Goal: Task Accomplishment & Management: Manage account settings

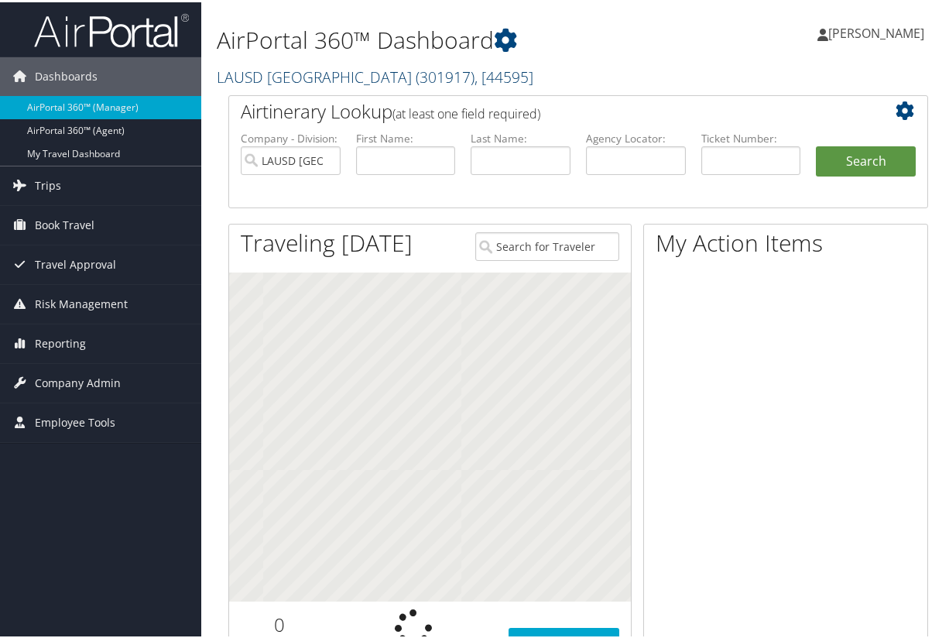
click at [347, 65] on link "LAUSD Los Angeles Unified School District ( 301917 ) , [ 44595 ]" at bounding box center [375, 74] width 317 height 21
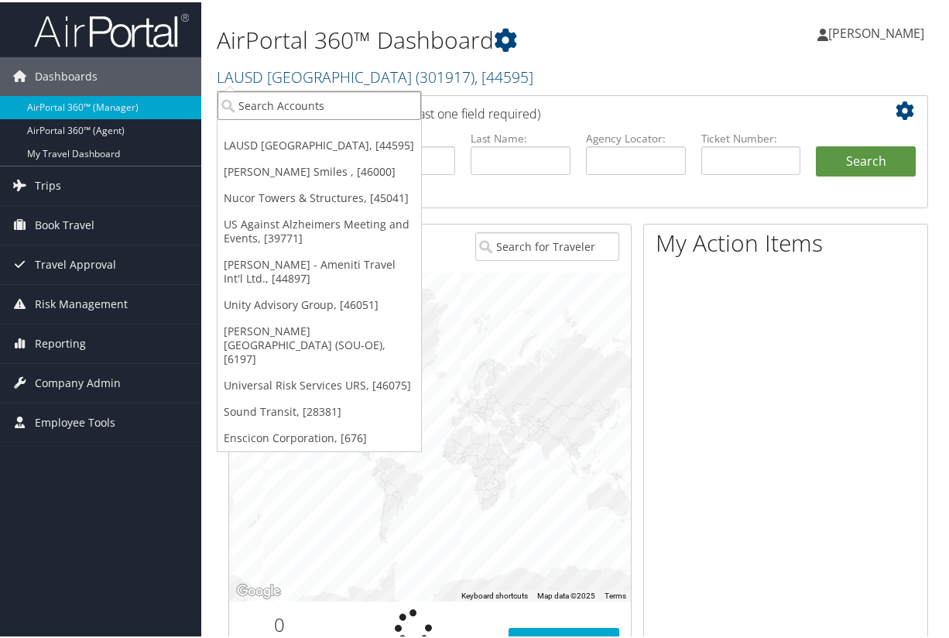
click at [320, 100] on input "search" at bounding box center [320, 103] width 204 height 29
type input "2101"
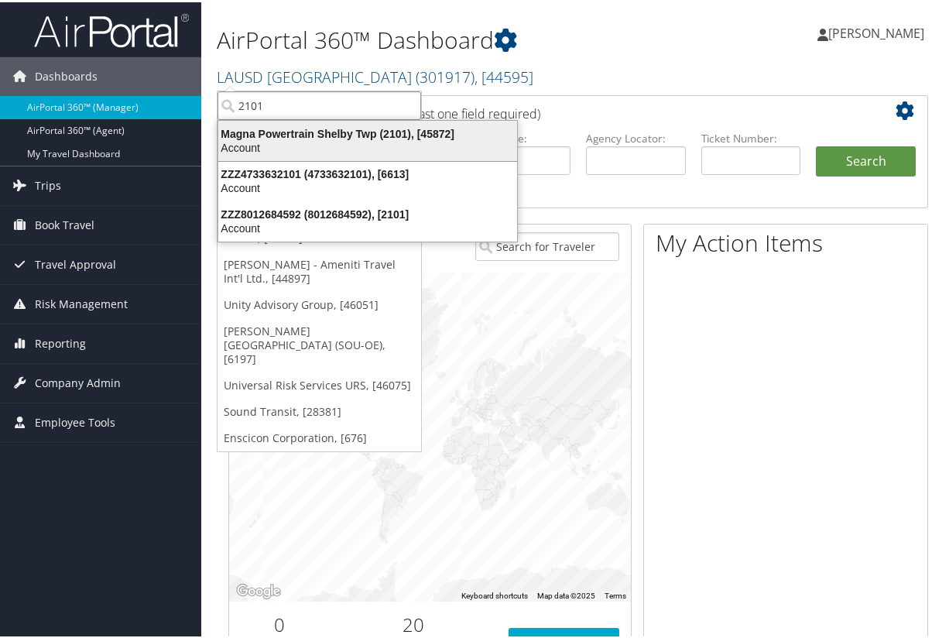
click at [319, 133] on div "Magna Powertrain Shelby Twp (2101), [45872]" at bounding box center [367, 132] width 317 height 14
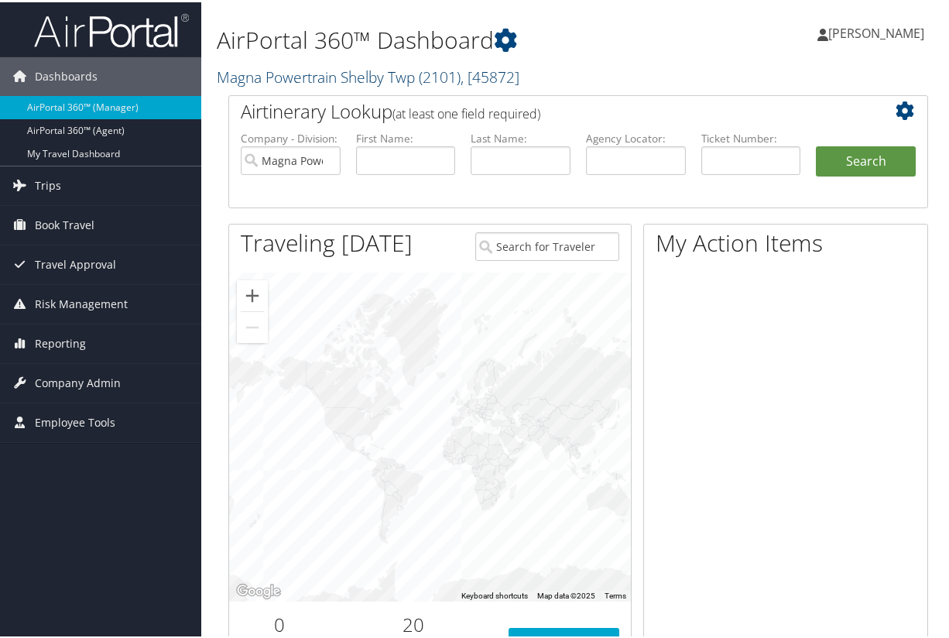
click at [413, 72] on link "Magna Powertrain Shelby Twp ( 2101 ) , [ 45872 ]" at bounding box center [368, 74] width 303 height 21
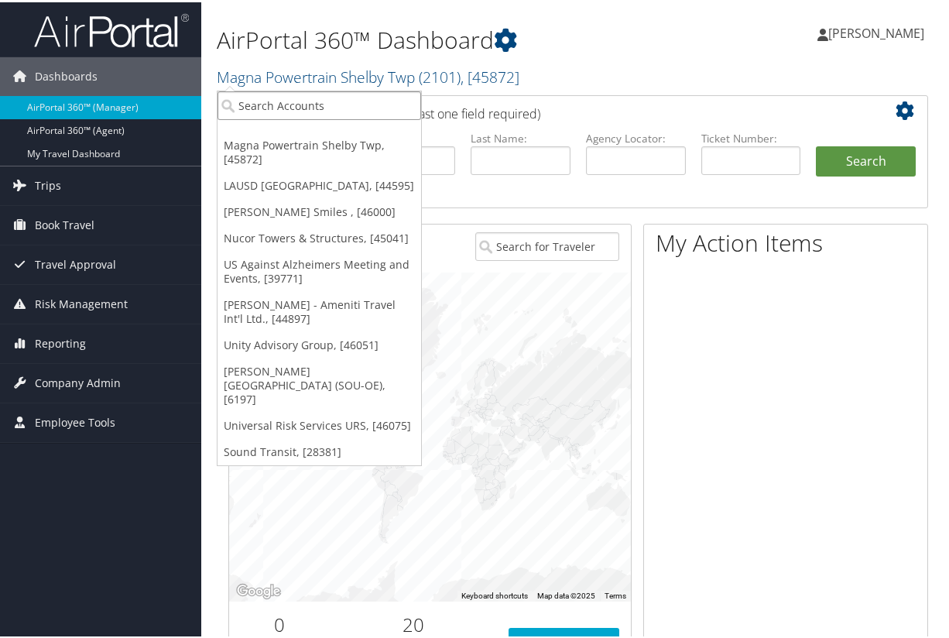
click at [376, 108] on input "search" at bounding box center [320, 103] width 204 height 29
type input "302100"
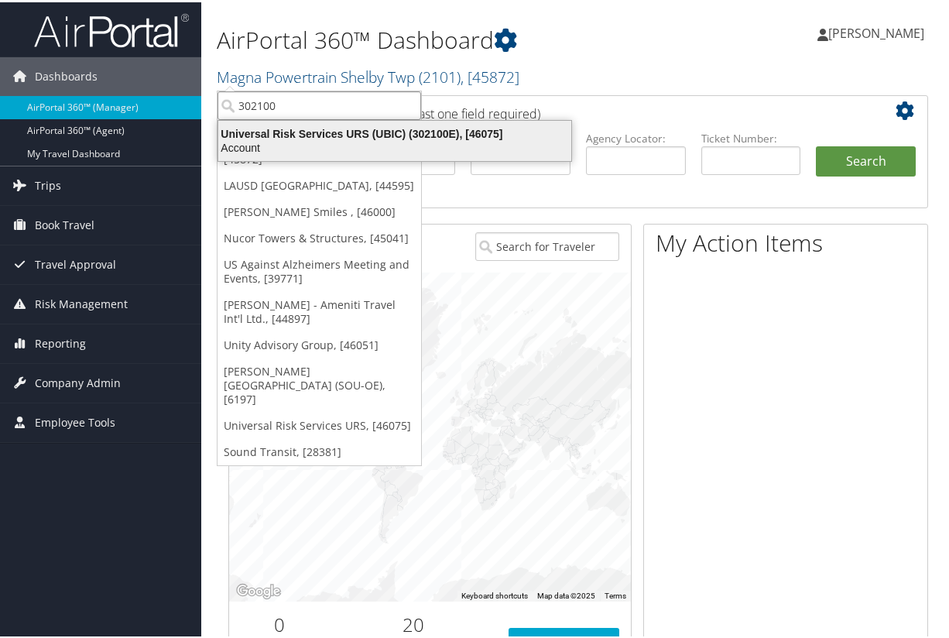
click at [388, 141] on div "Account" at bounding box center [395, 146] width 372 height 14
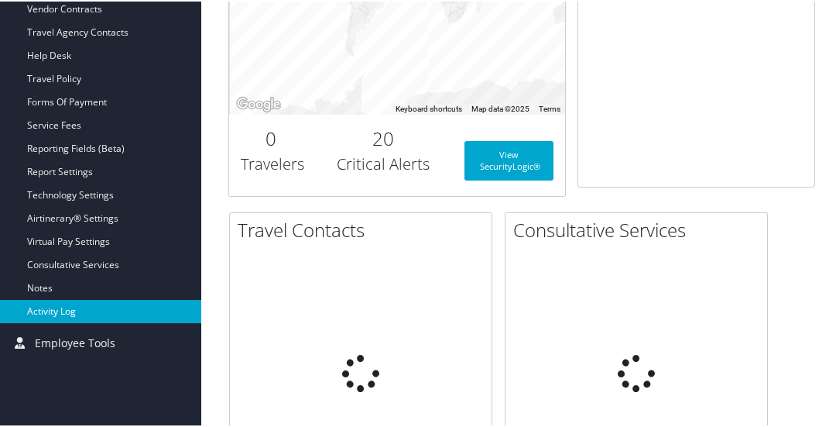
scroll to position [542, 0]
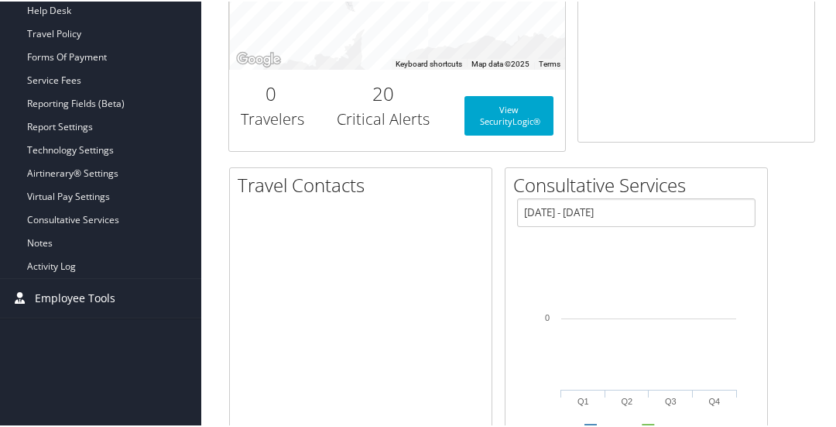
click at [59, 296] on span "Employee Tools" at bounding box center [75, 296] width 81 height 39
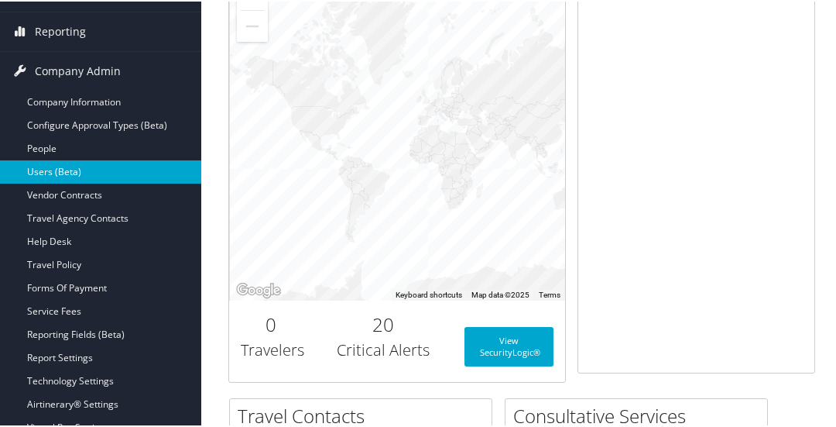
scroll to position [310, 0]
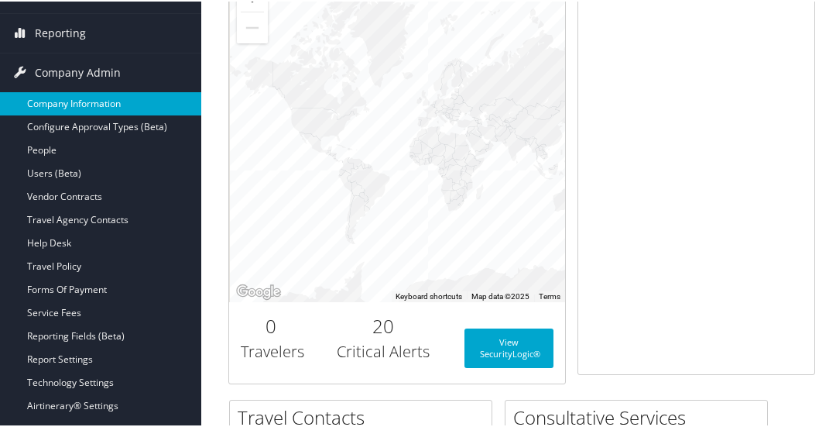
click at [71, 98] on link "Company Information" at bounding box center [100, 102] width 201 height 23
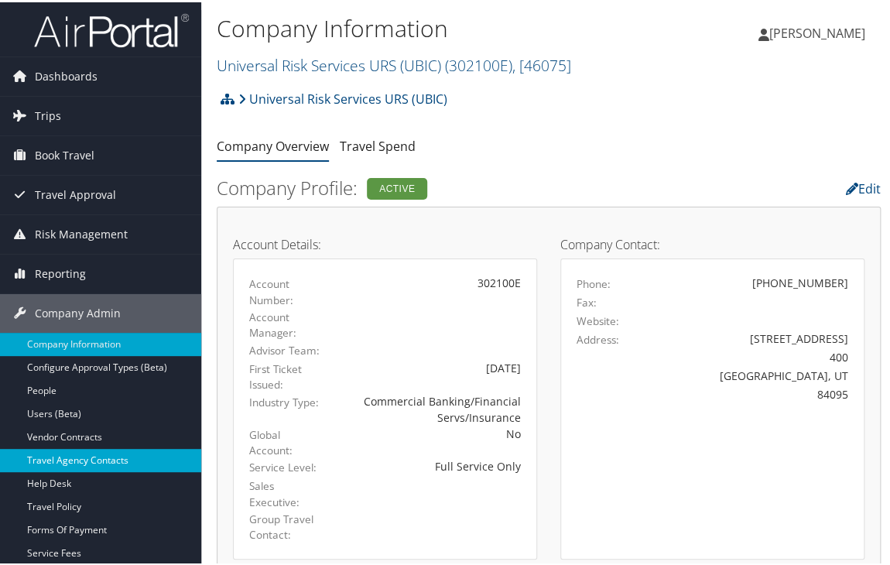
click at [119, 426] on link "Travel Agency Contacts" at bounding box center [100, 458] width 201 height 23
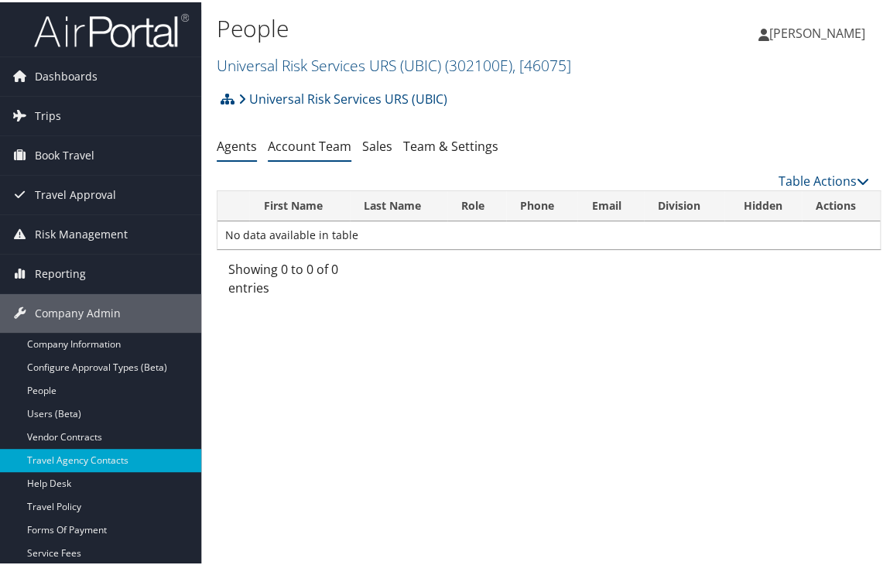
click at [334, 143] on link "Account Team" at bounding box center [310, 143] width 84 height 17
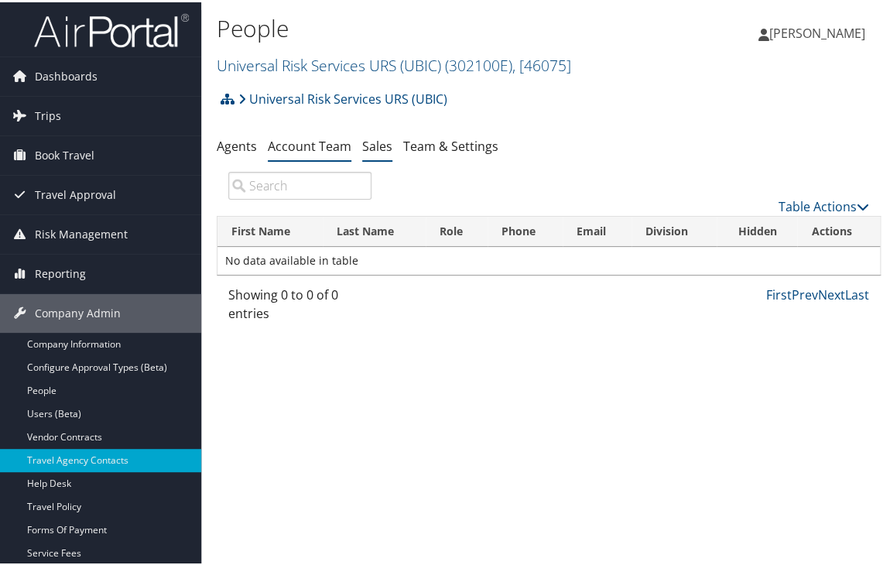
click at [381, 143] on link "Sales" at bounding box center [377, 143] width 30 height 17
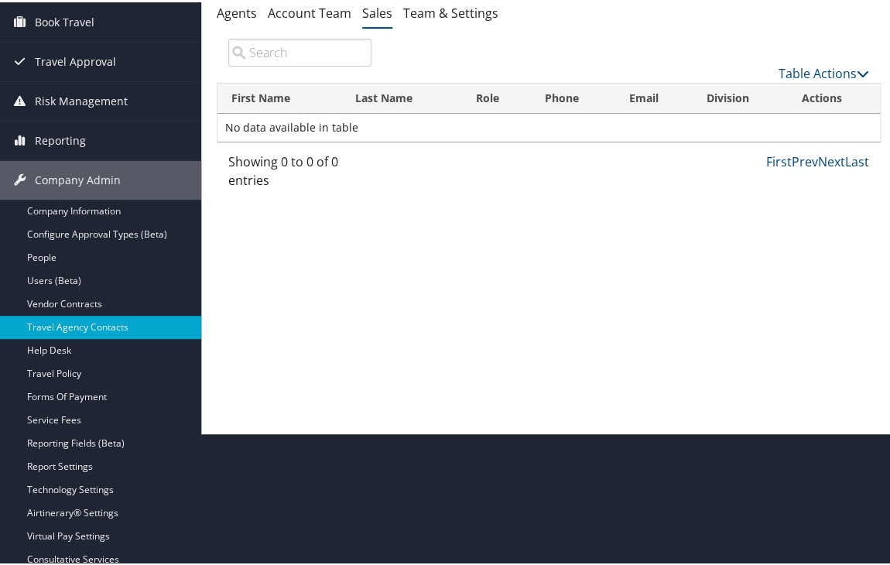
scroll to position [223, 0]
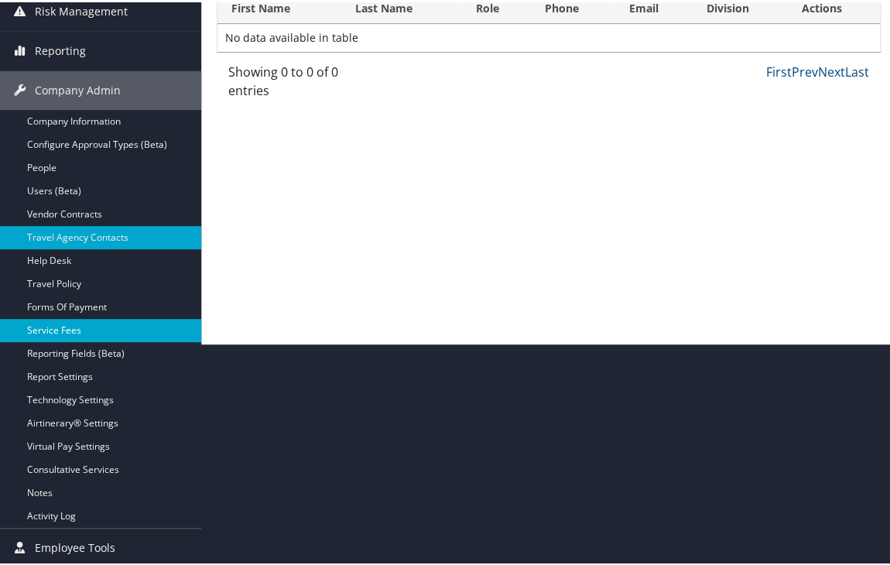
click at [91, 332] on link "Service Fees" at bounding box center [100, 328] width 201 height 23
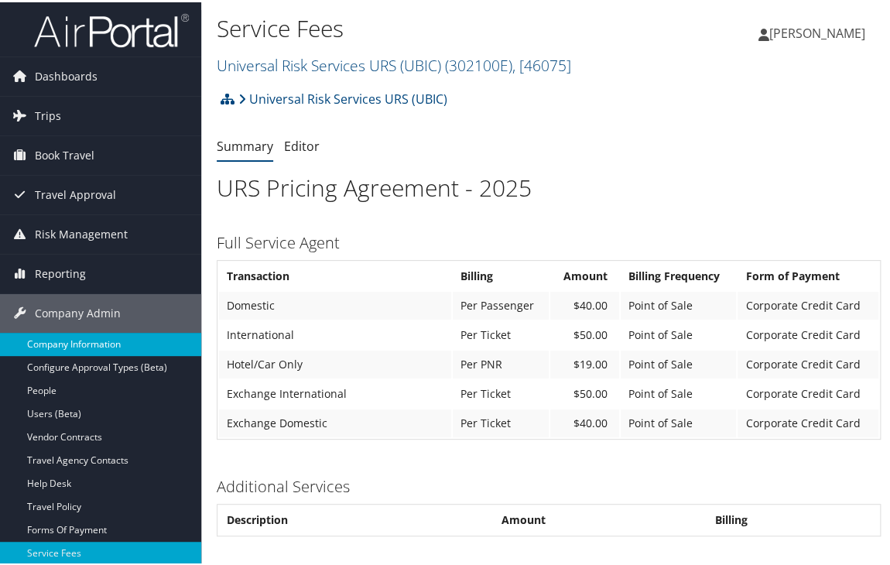
click at [109, 344] on link "Company Information" at bounding box center [100, 342] width 201 height 23
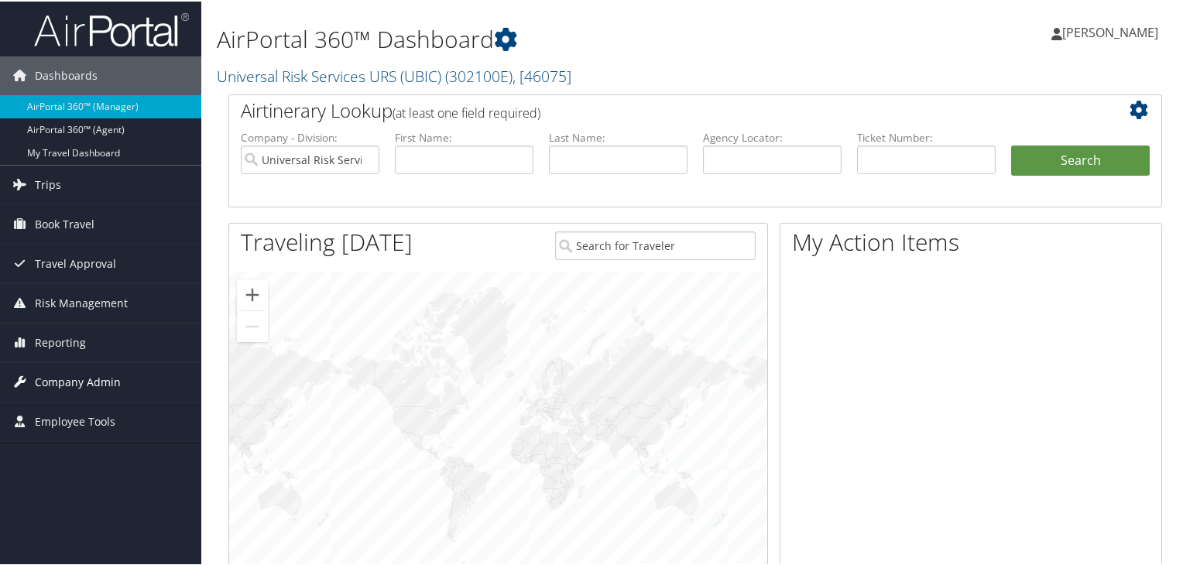
click at [113, 375] on span "Company Admin" at bounding box center [78, 381] width 86 height 39
click at [303, 74] on link "Universal Risk Services URS (UBIC) ( 302100E ) , [ 46075 ]" at bounding box center [394, 74] width 355 height 21
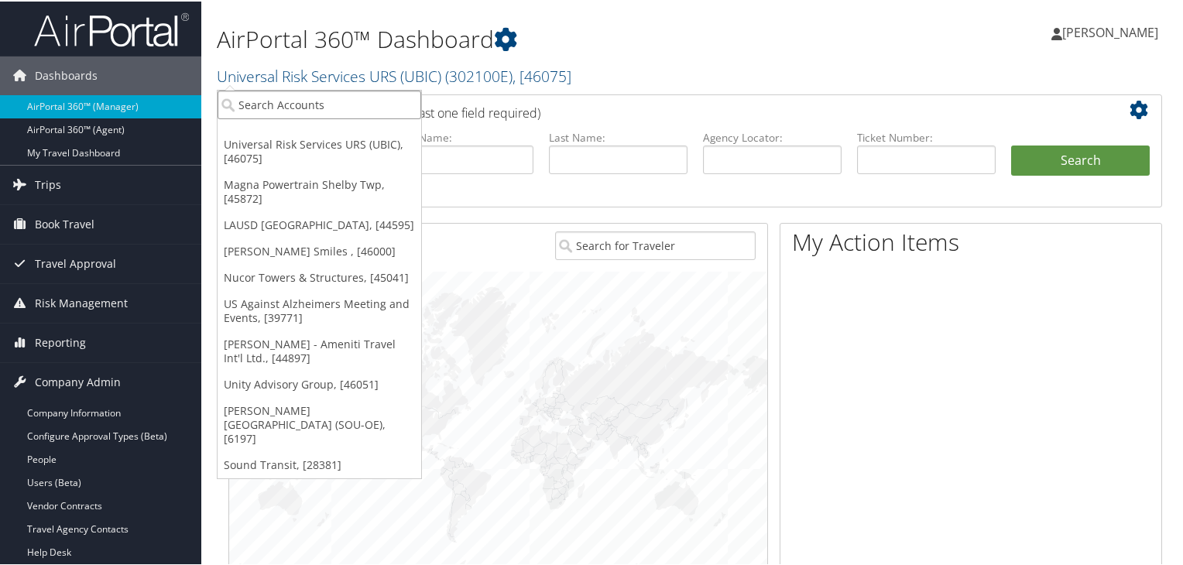
click at [291, 105] on input "search" at bounding box center [320, 103] width 204 height 29
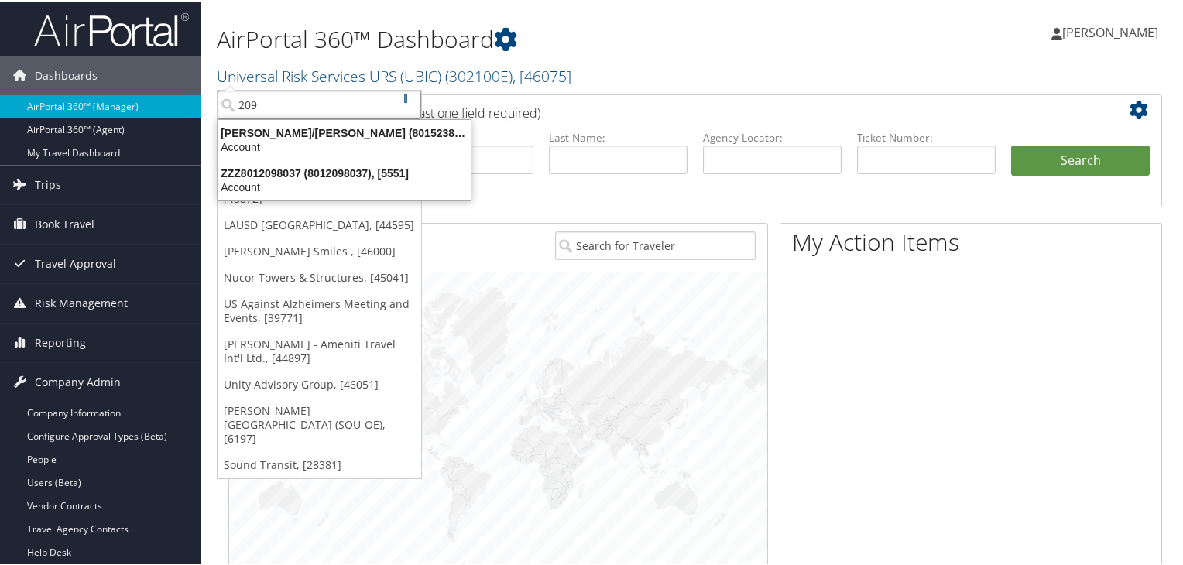
type input "2099"
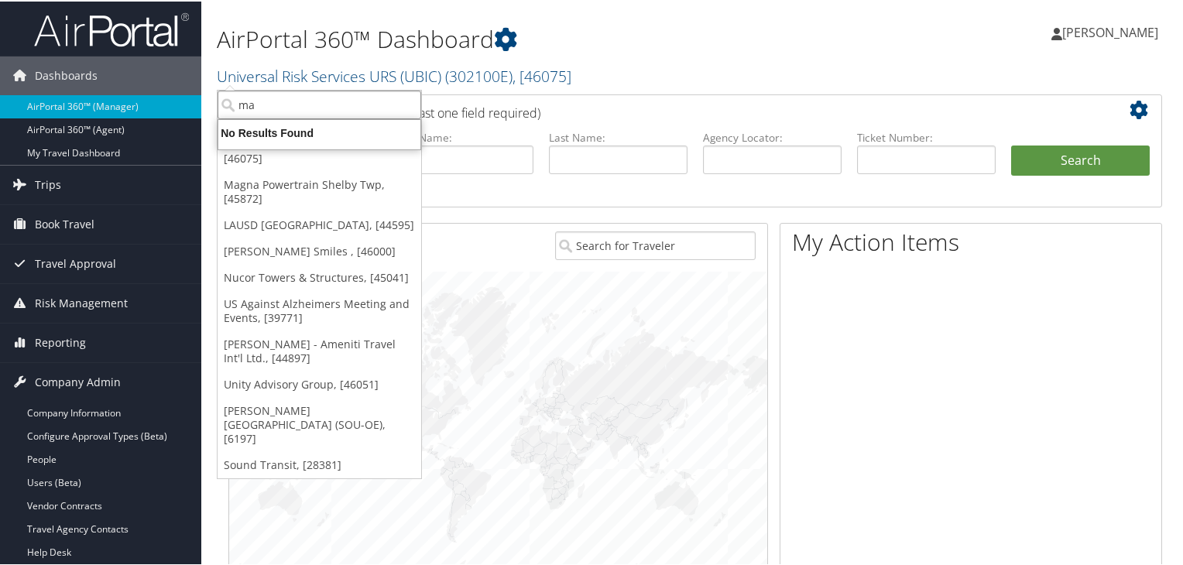
type input "m"
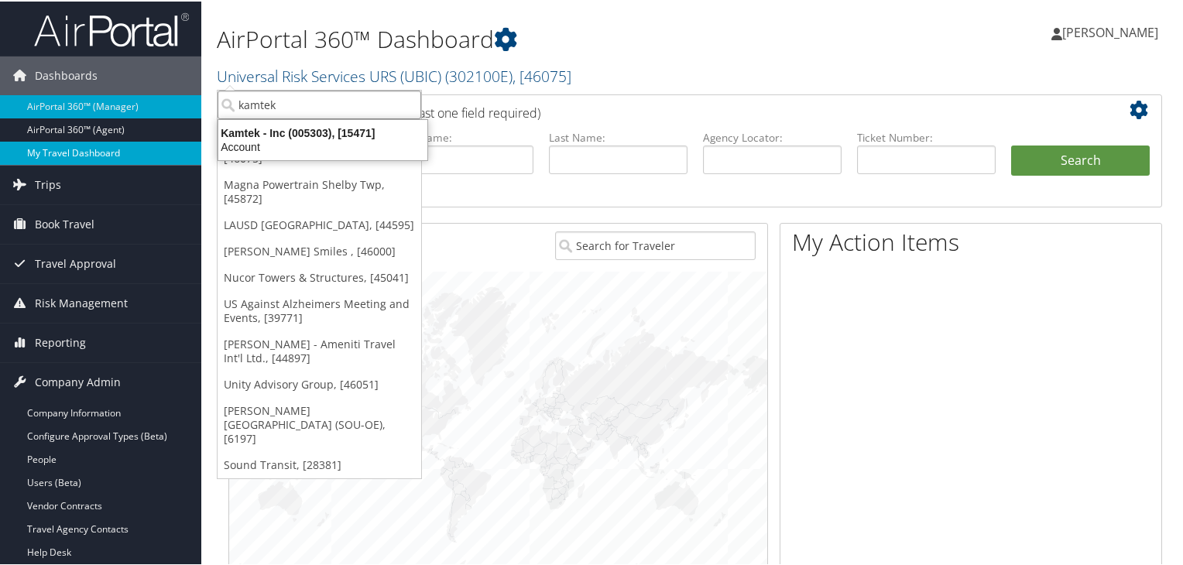
type input "kamtek"
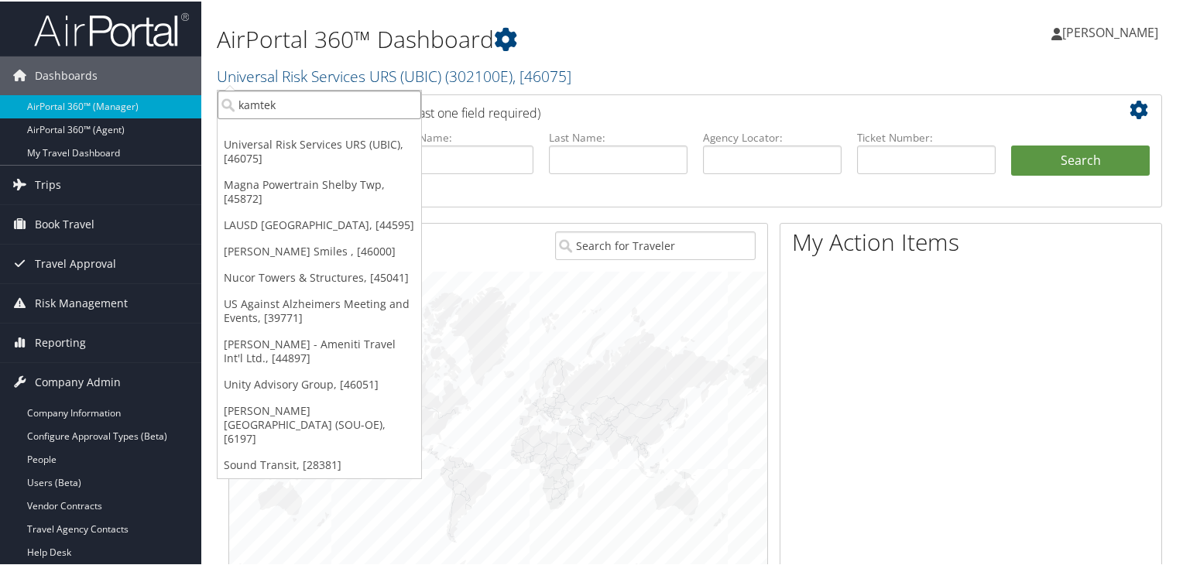
click at [324, 111] on input "kamtek" at bounding box center [320, 103] width 204 height 29
type input "kamtek"
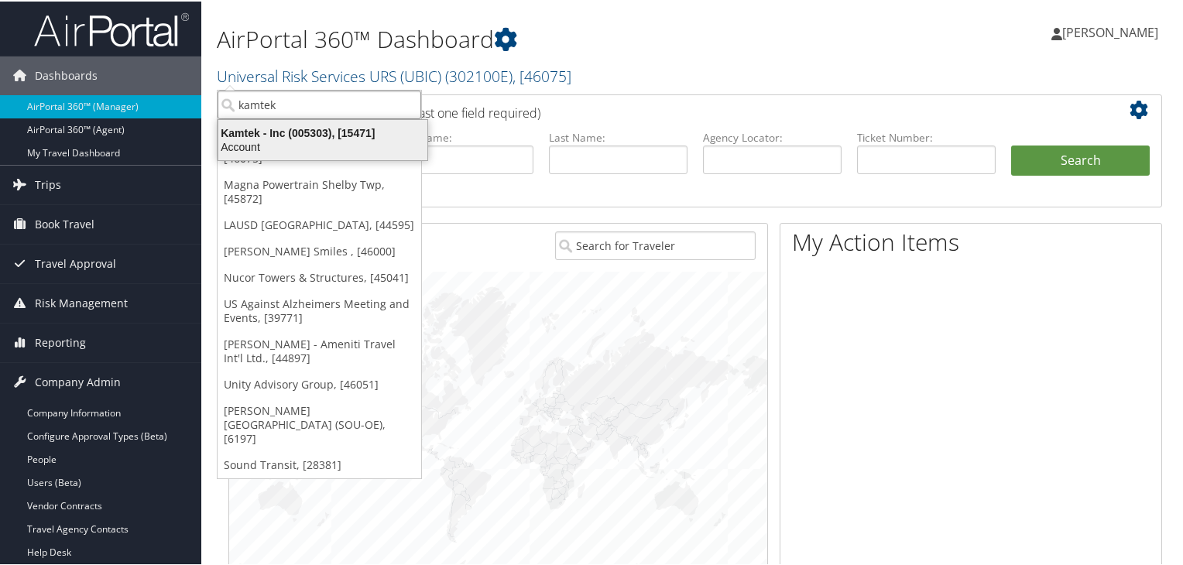
click at [321, 132] on div "Kamtek - Inc (005303), [15471]" at bounding box center [323, 132] width 228 height 14
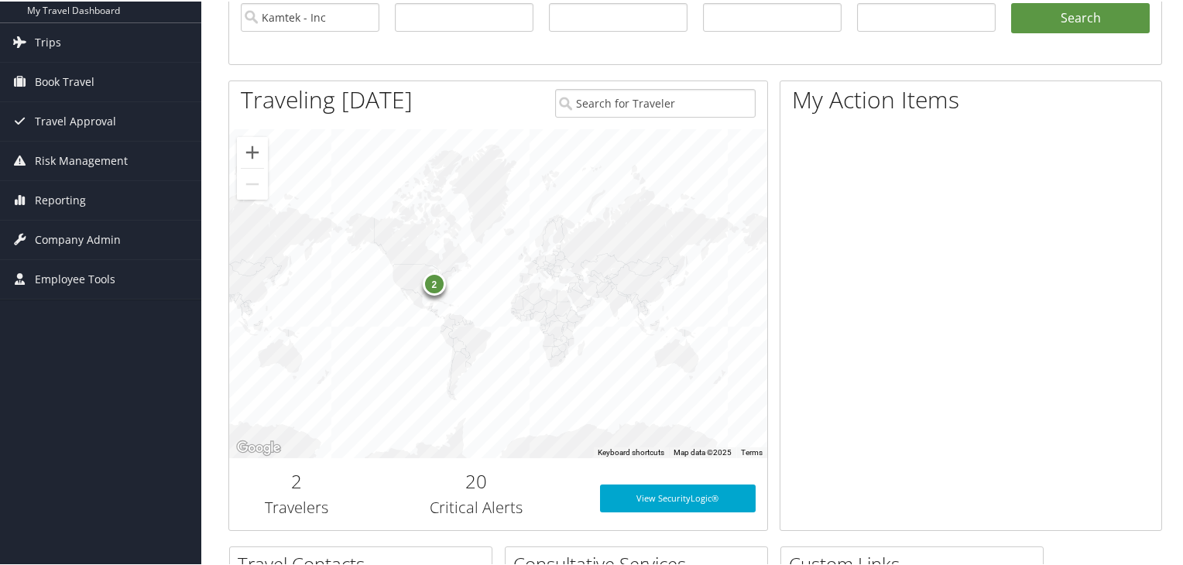
scroll to position [232, 0]
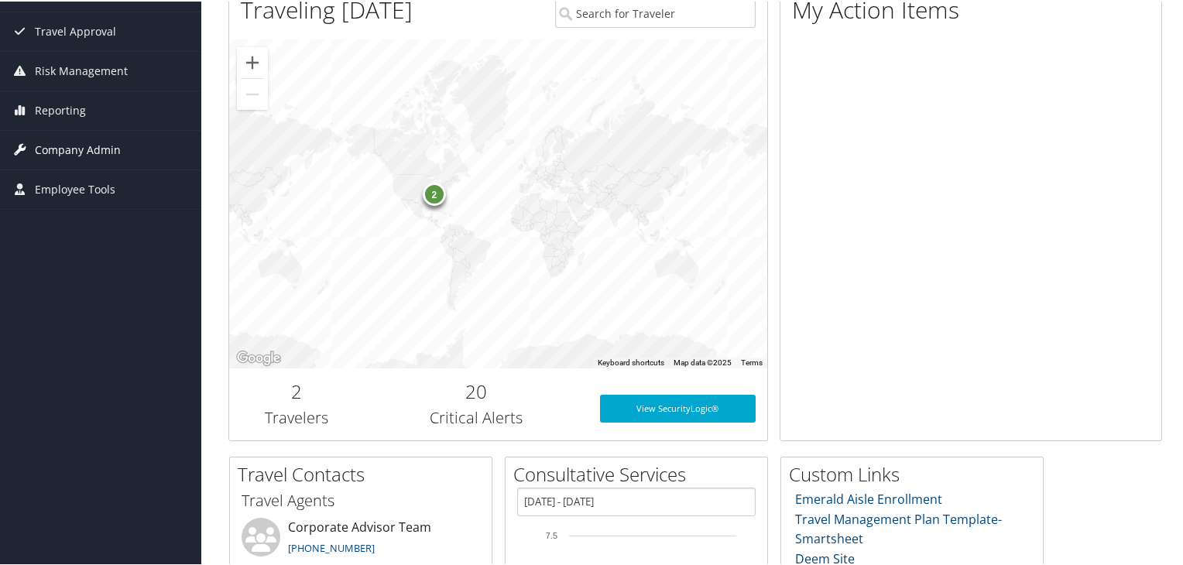
click at [79, 152] on span "Company Admin" at bounding box center [78, 148] width 86 height 39
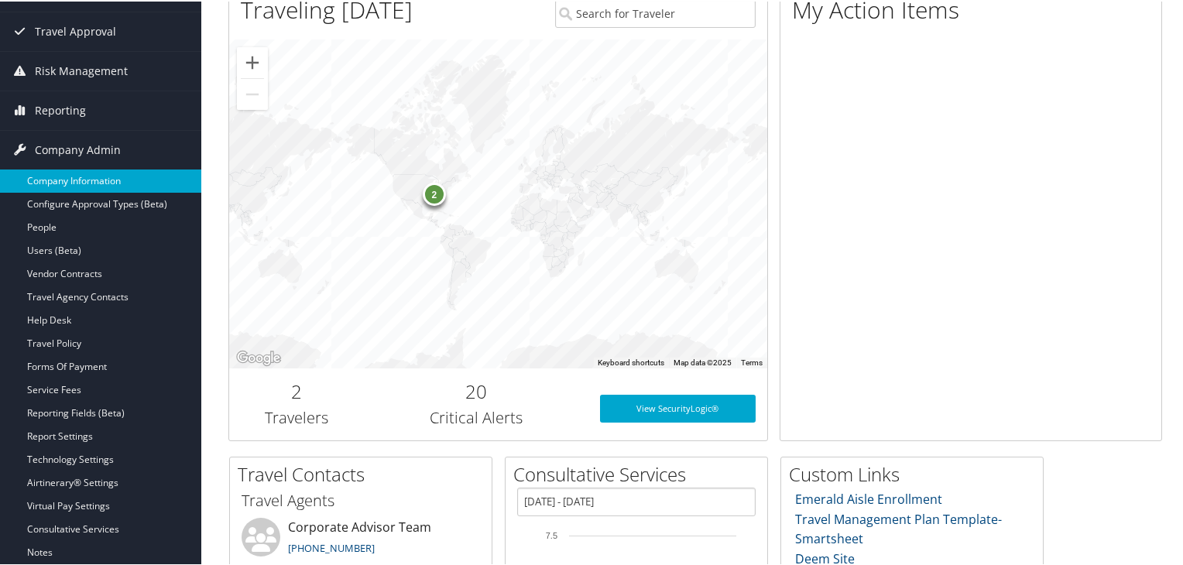
click at [73, 183] on link "Company Information" at bounding box center [100, 179] width 201 height 23
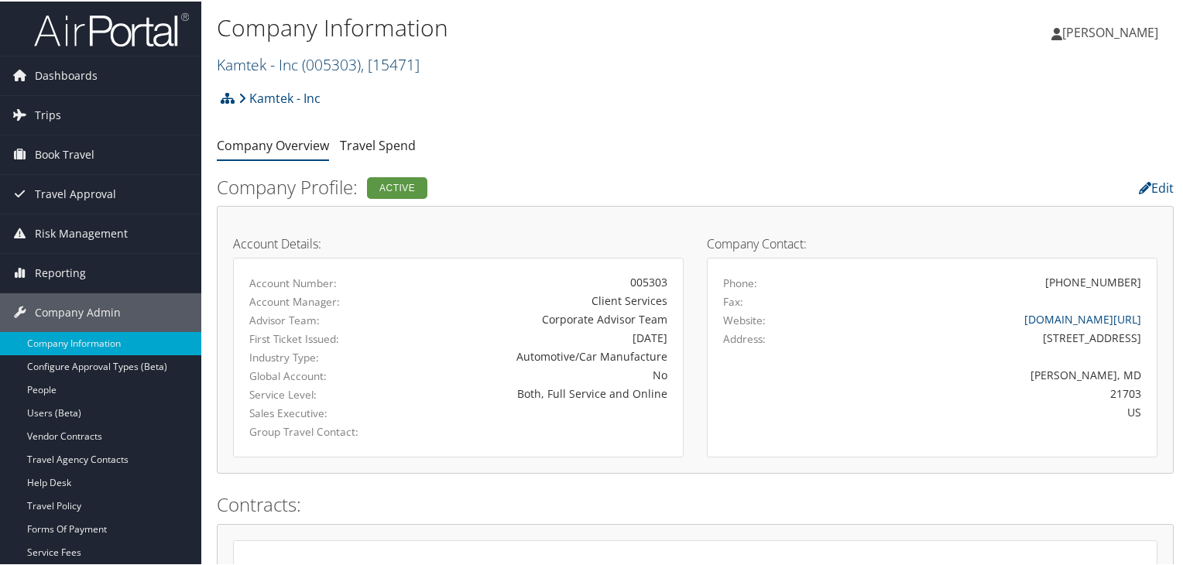
click at [288, 58] on link "Kamtek - Inc ( 005303 ) , [ 15471 ]" at bounding box center [318, 63] width 203 height 21
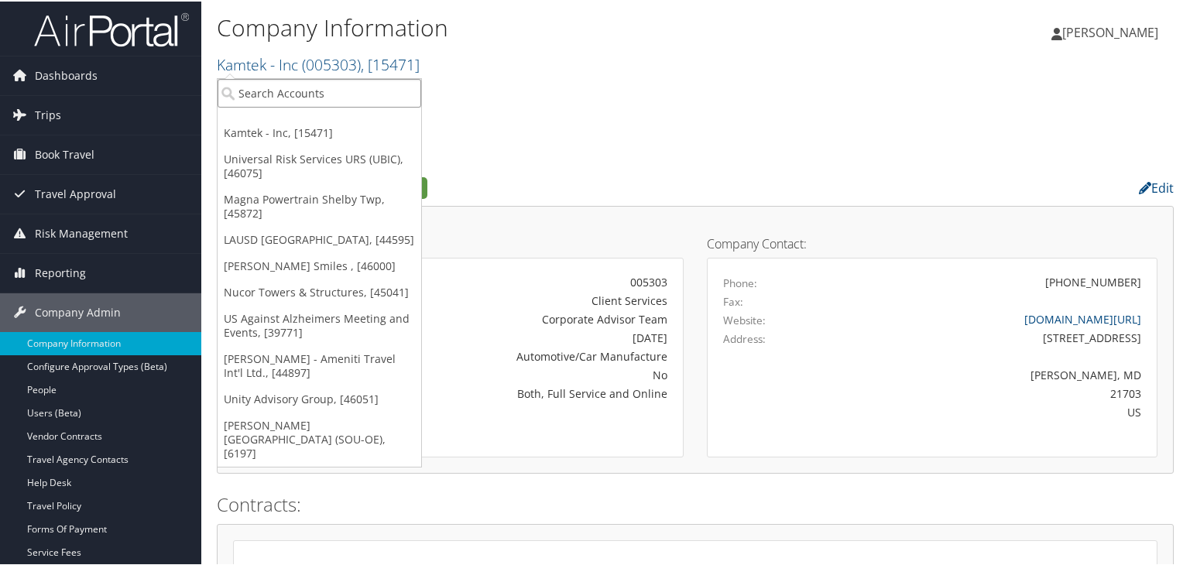
click at [297, 92] on input "search" at bounding box center [320, 91] width 204 height 29
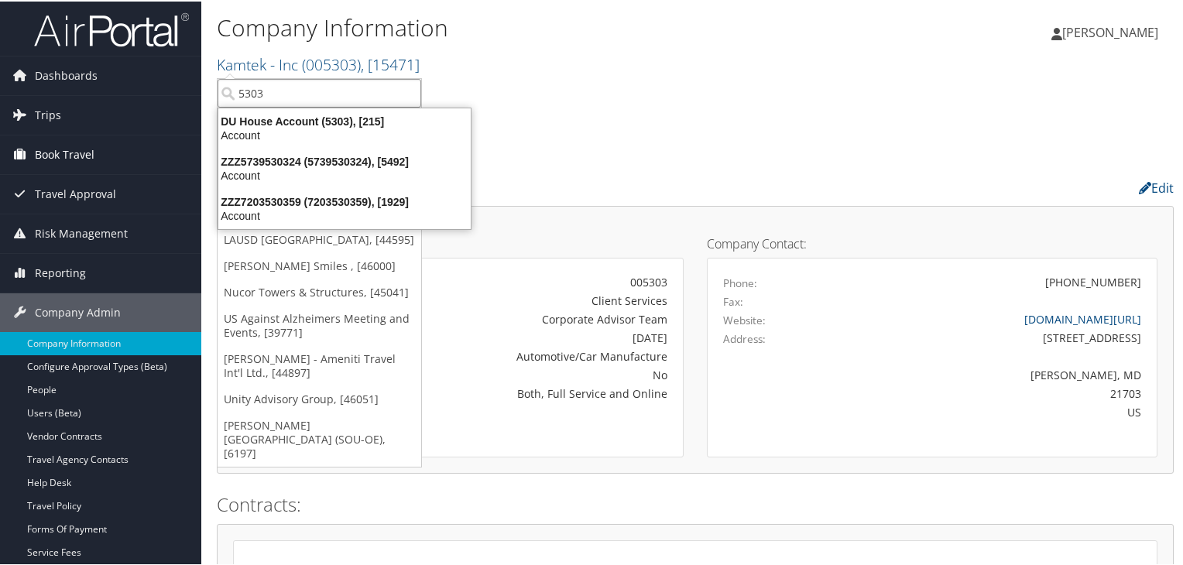
type input "5303"
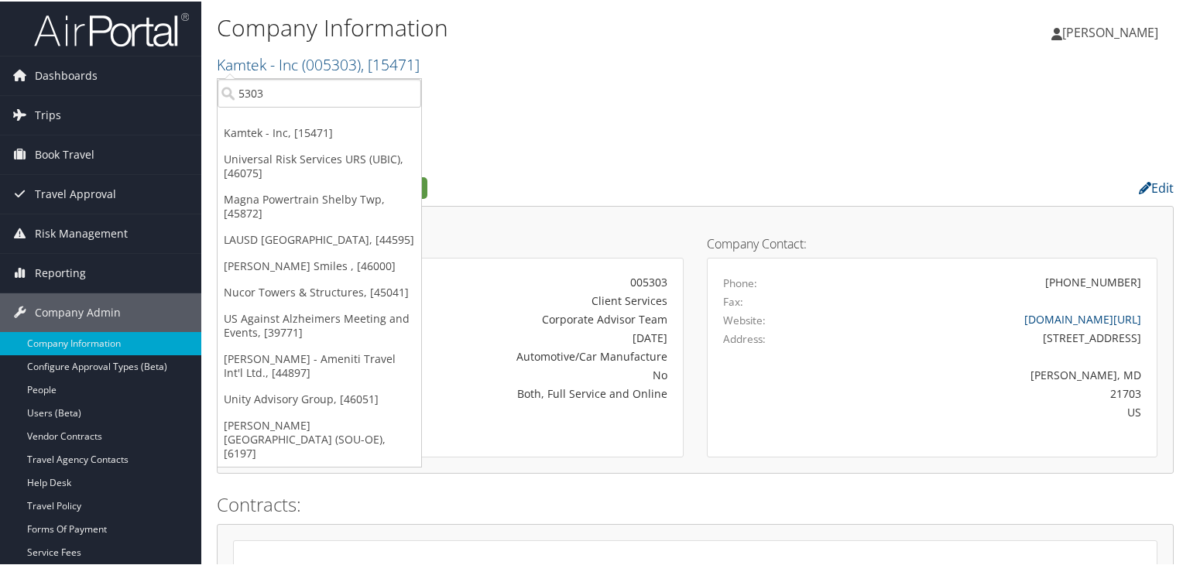
click at [527, 84] on div "Kamtek - Inc Account Structure Kamtek - Inc (005303) ACTIVE Create Child × Crea…" at bounding box center [695, 102] width 957 height 42
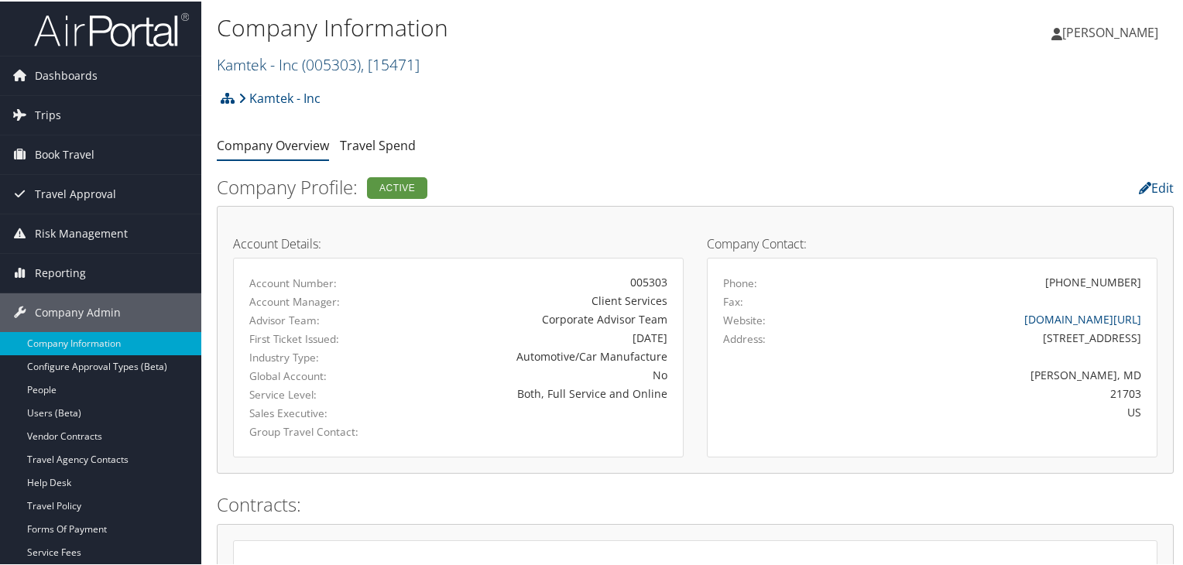
click at [297, 66] on link "Kamtek - Inc ( 005303 ) , [ 15471 ]" at bounding box center [318, 63] width 203 height 21
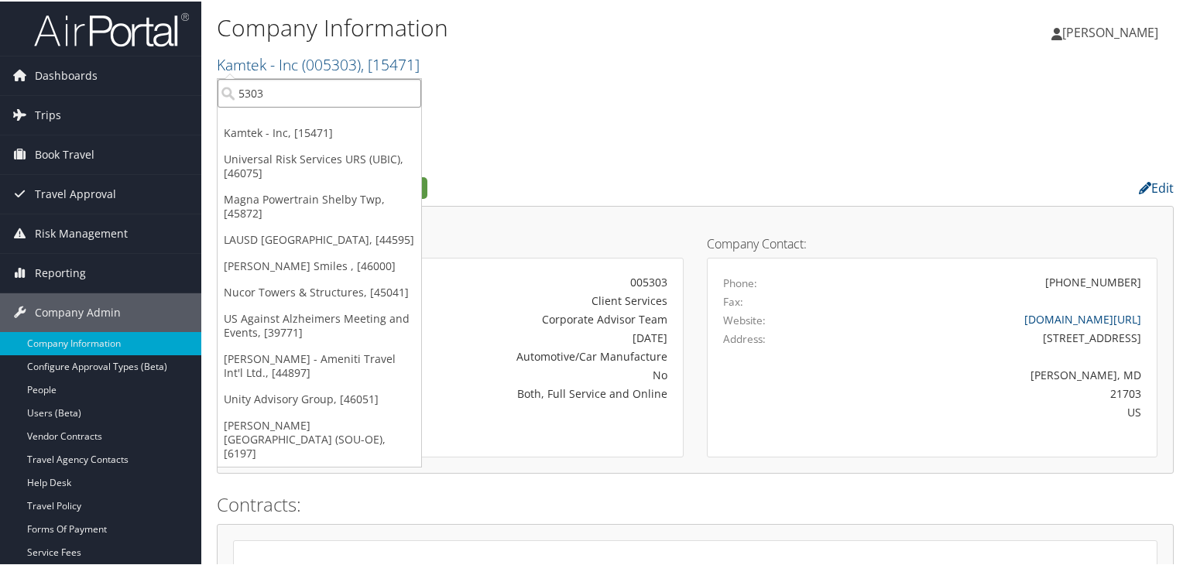
click at [290, 85] on input "5303" at bounding box center [320, 91] width 204 height 29
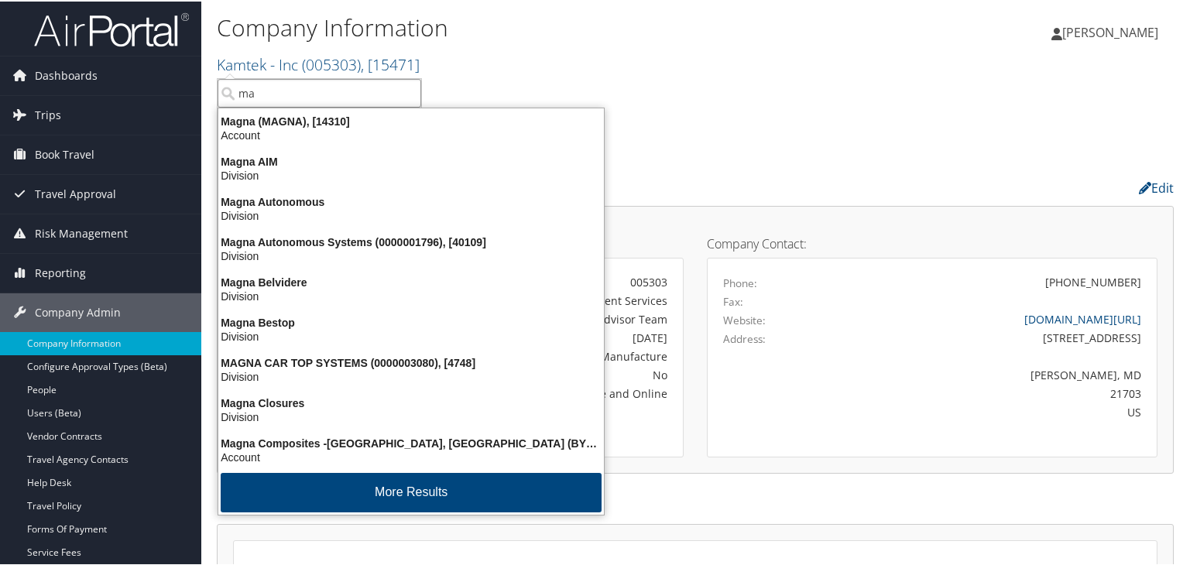
type input "m"
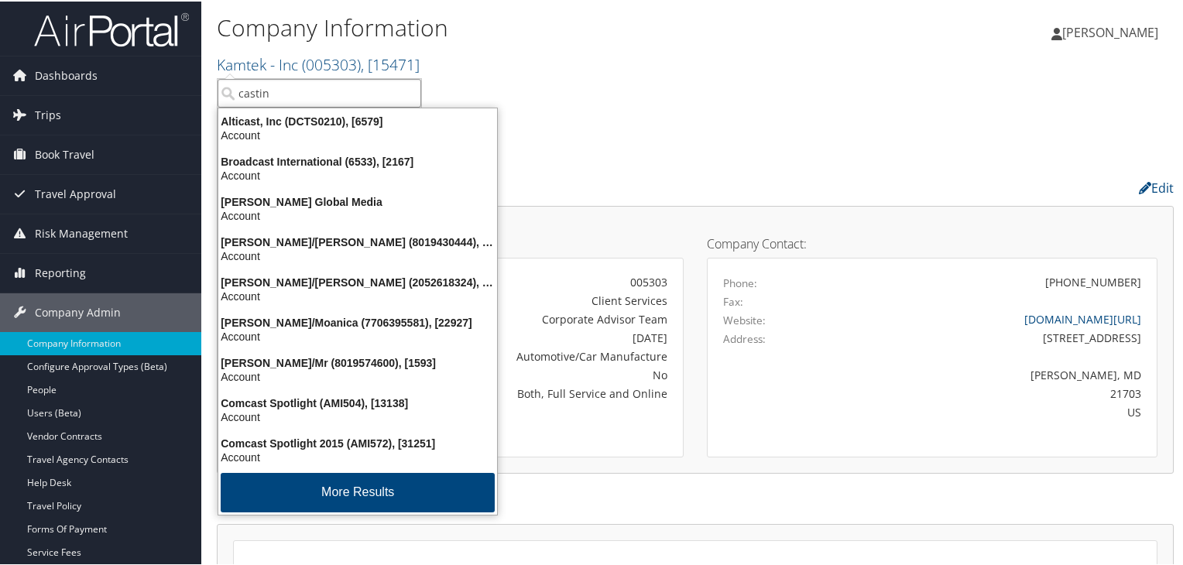
type input "casting"
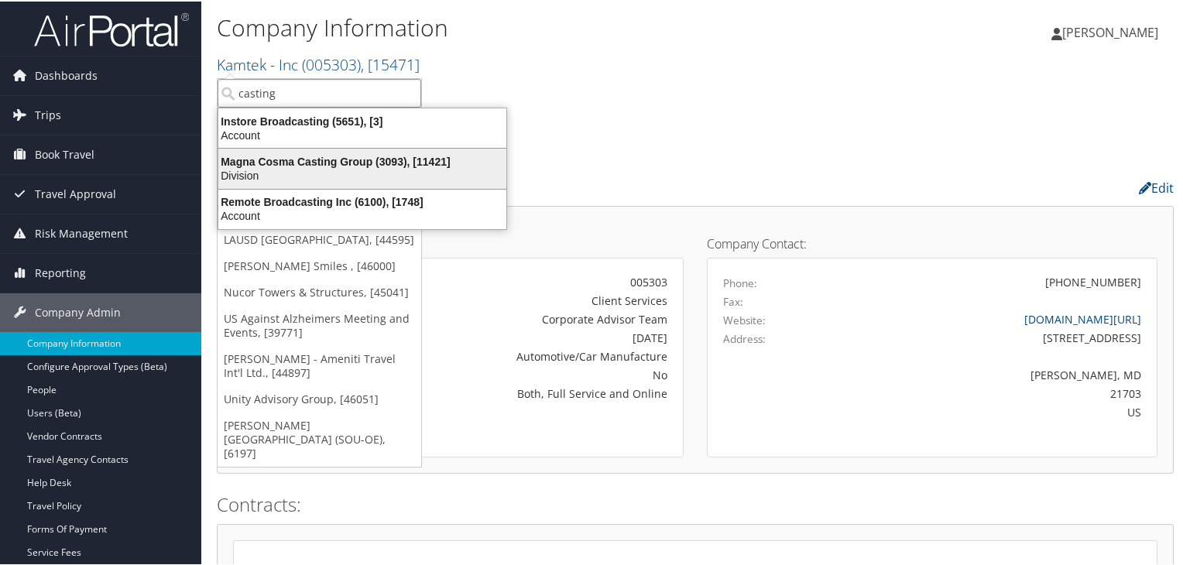
click at [475, 177] on div "Division" at bounding box center [362, 174] width 307 height 14
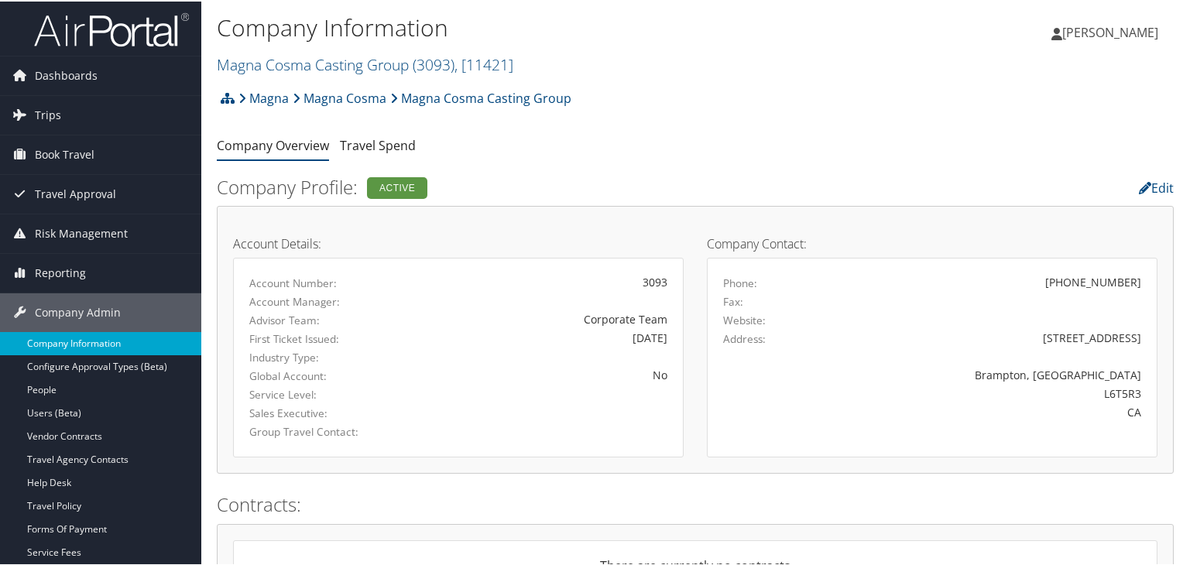
click at [81, 346] on link "Company Information" at bounding box center [100, 342] width 201 height 23
click at [313, 59] on link "Magna Cosma Casting Group ( 3093 ) , [ 11421 ]" at bounding box center [365, 63] width 296 height 21
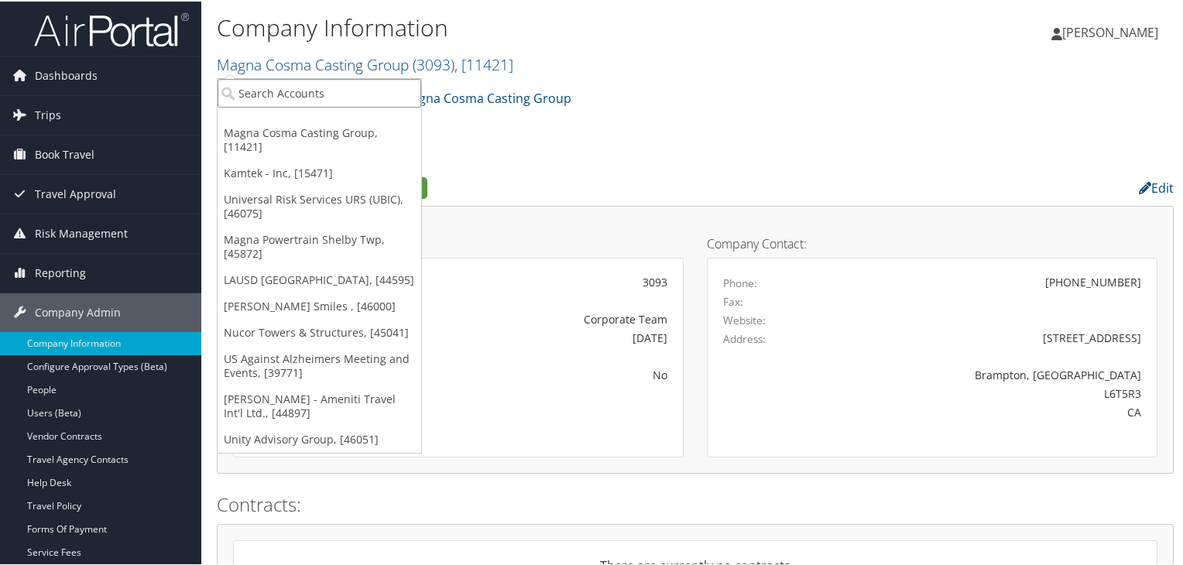
click at [283, 87] on input "search" at bounding box center [320, 91] width 204 height 29
type input "clearste"
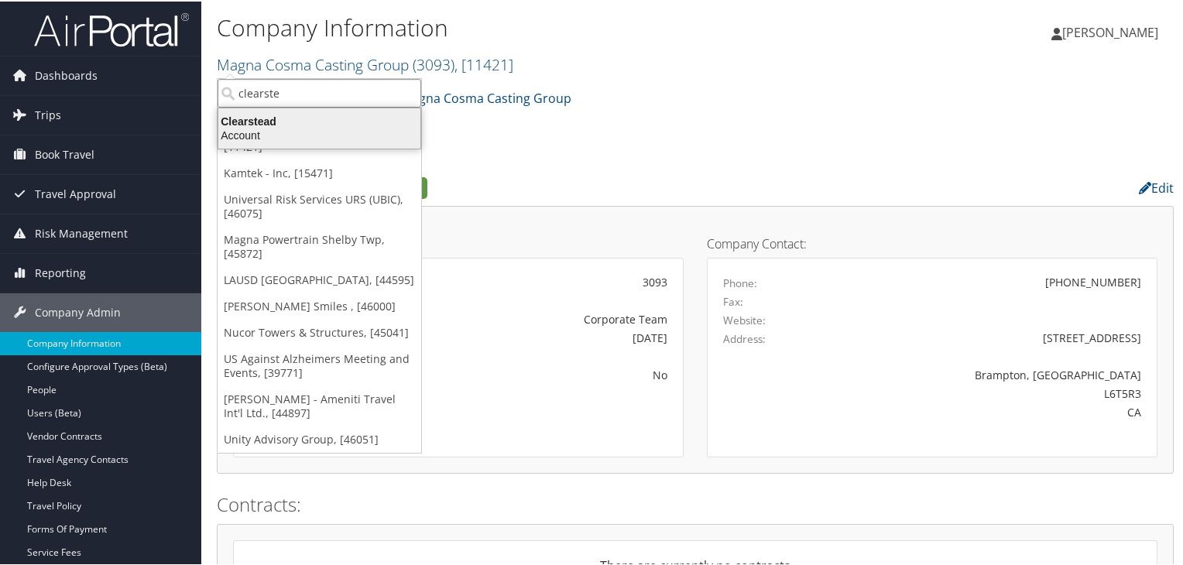
click at [257, 117] on div "Clearstead" at bounding box center [319, 120] width 221 height 14
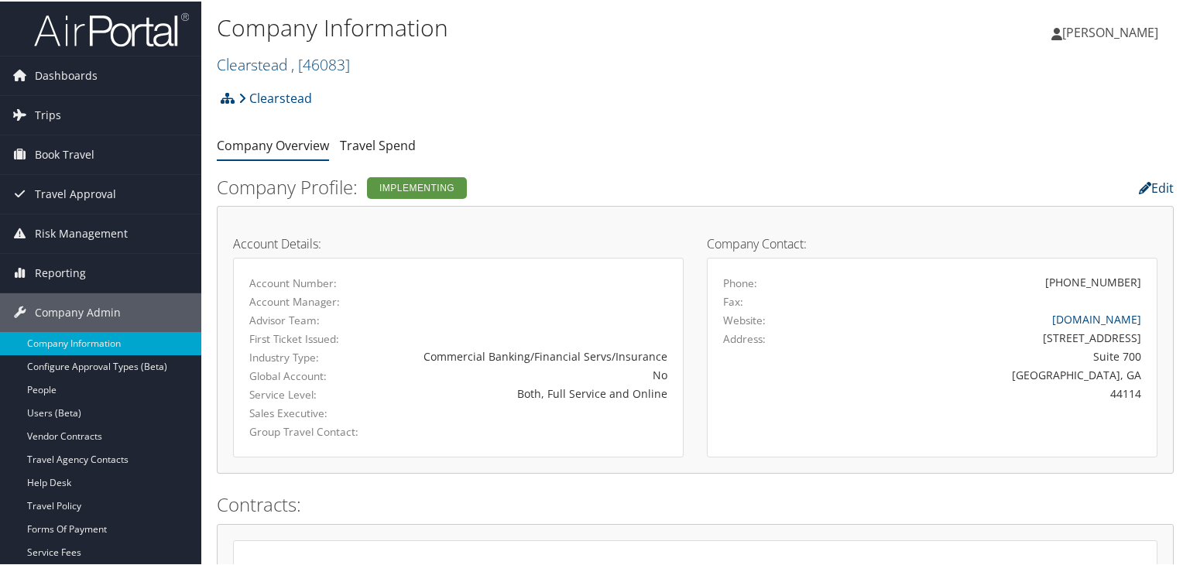
click at [1155, 190] on link "Edit" at bounding box center [1156, 186] width 35 height 17
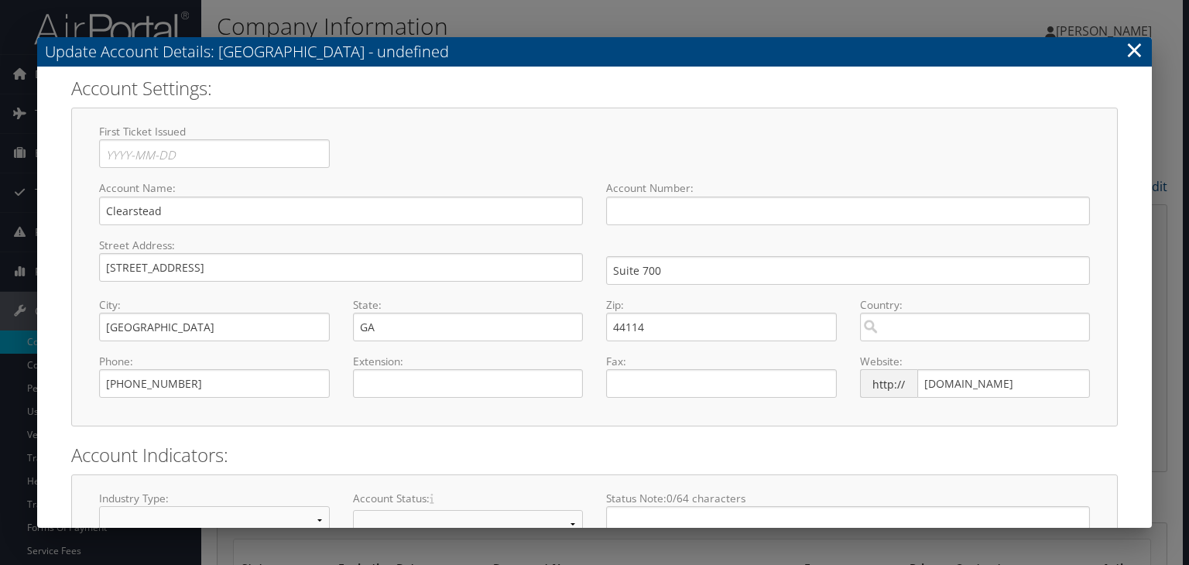
select select "7"
click at [704, 202] on input "text" at bounding box center [848, 211] width 484 height 29
click at [706, 204] on input "text" at bounding box center [848, 211] width 484 height 29
paste input "3"
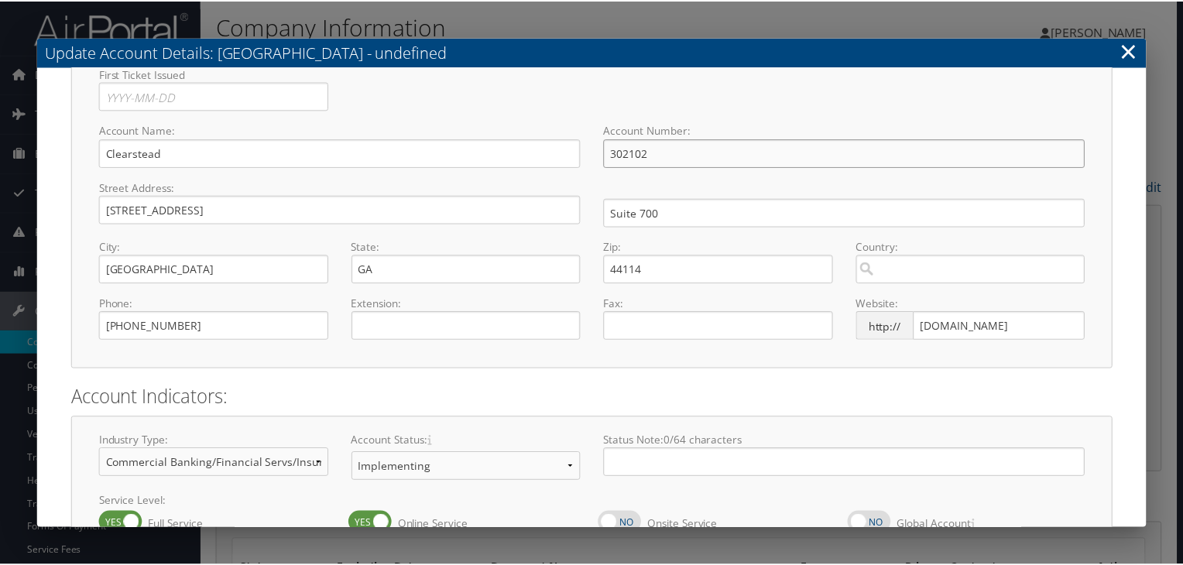
scroll to position [161, 0]
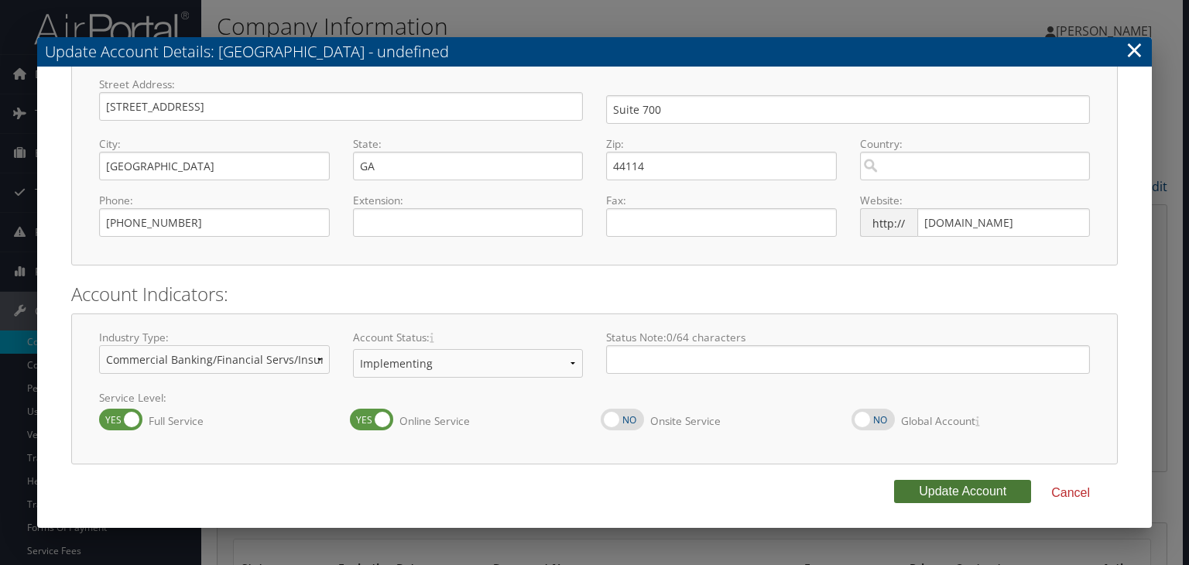
type input "302102"
click at [956, 487] on button "Update Account" at bounding box center [962, 491] width 137 height 23
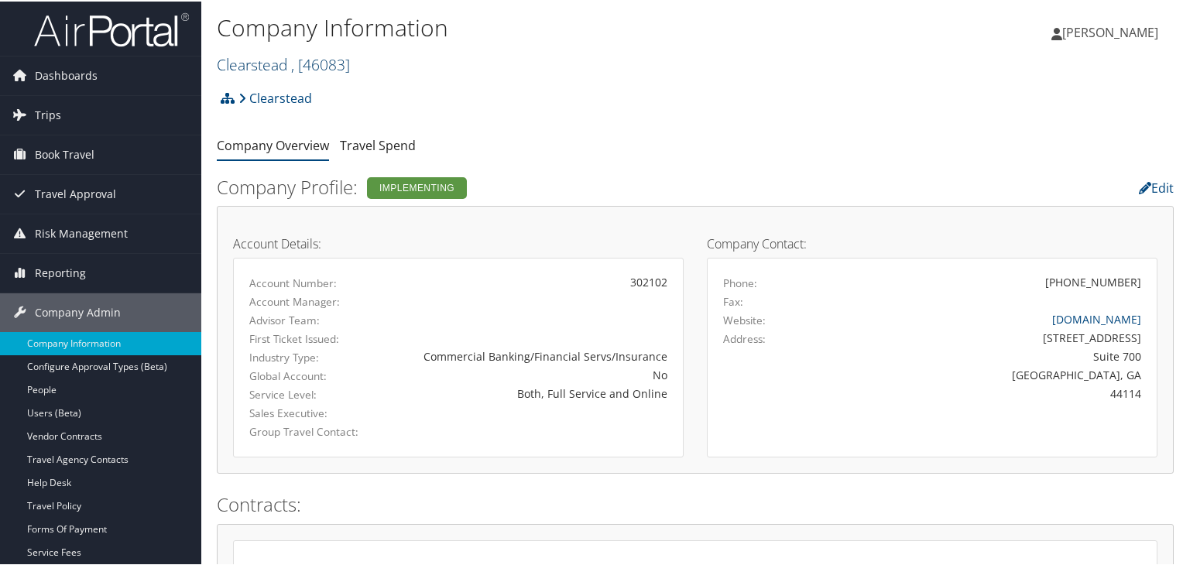
click at [303, 53] on span ", [ 46083 ]" at bounding box center [320, 63] width 59 height 21
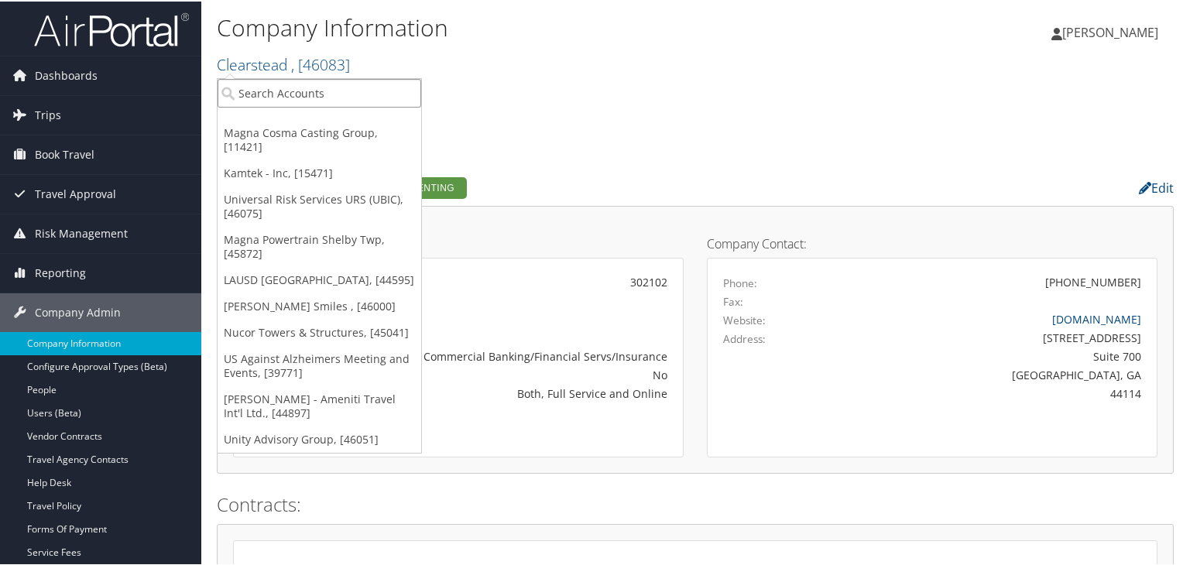
click at [294, 100] on input "search" at bounding box center [320, 91] width 204 height 29
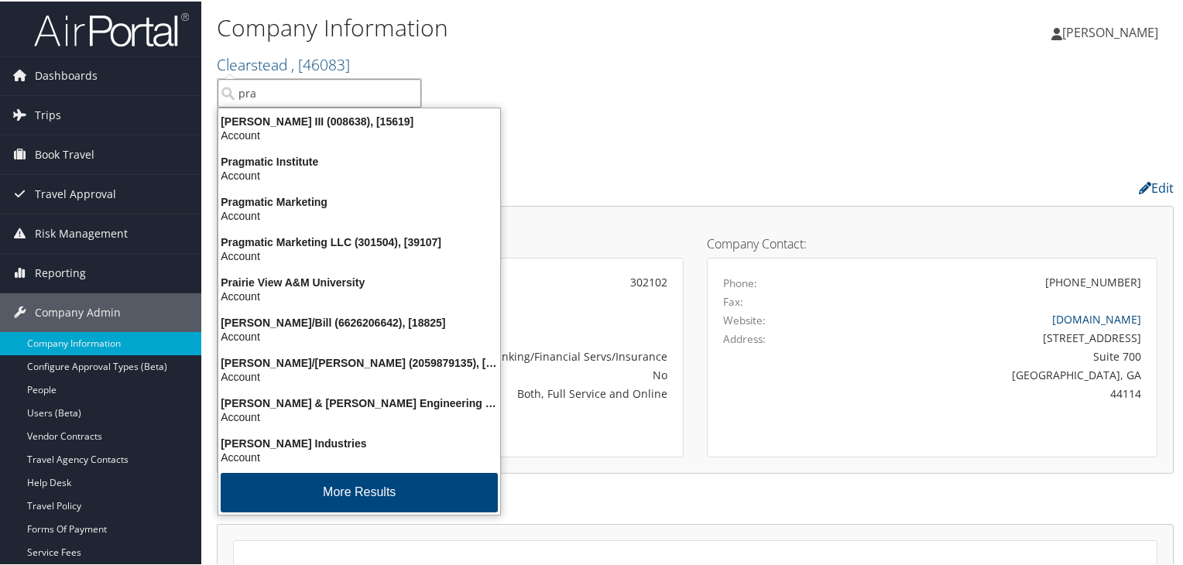
type input "prag"
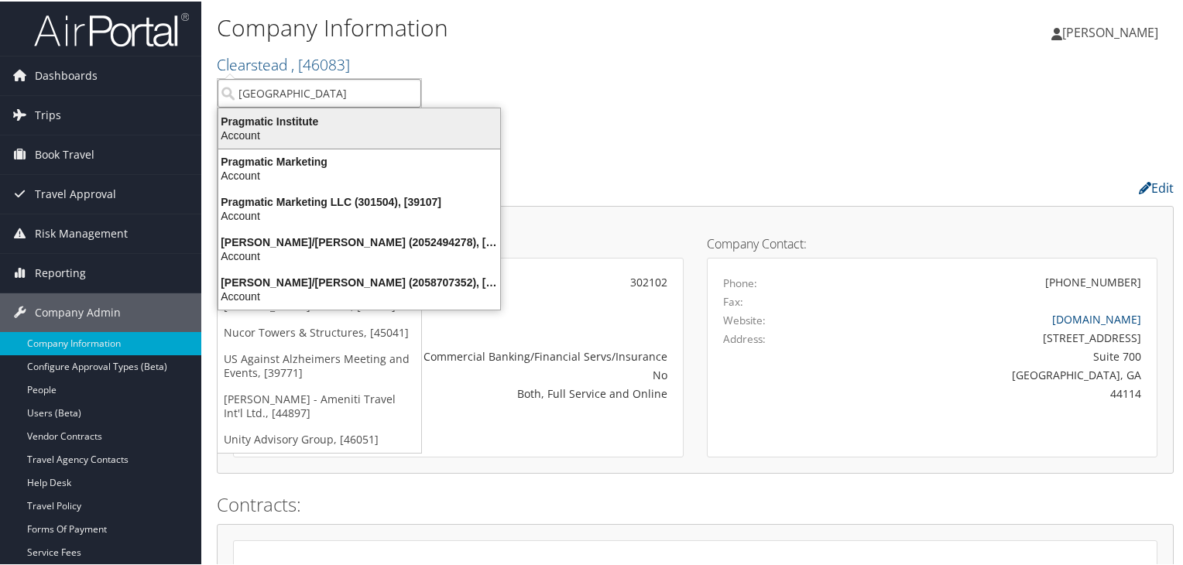
click at [303, 115] on div "Pragmatic Institute" at bounding box center [359, 120] width 300 height 14
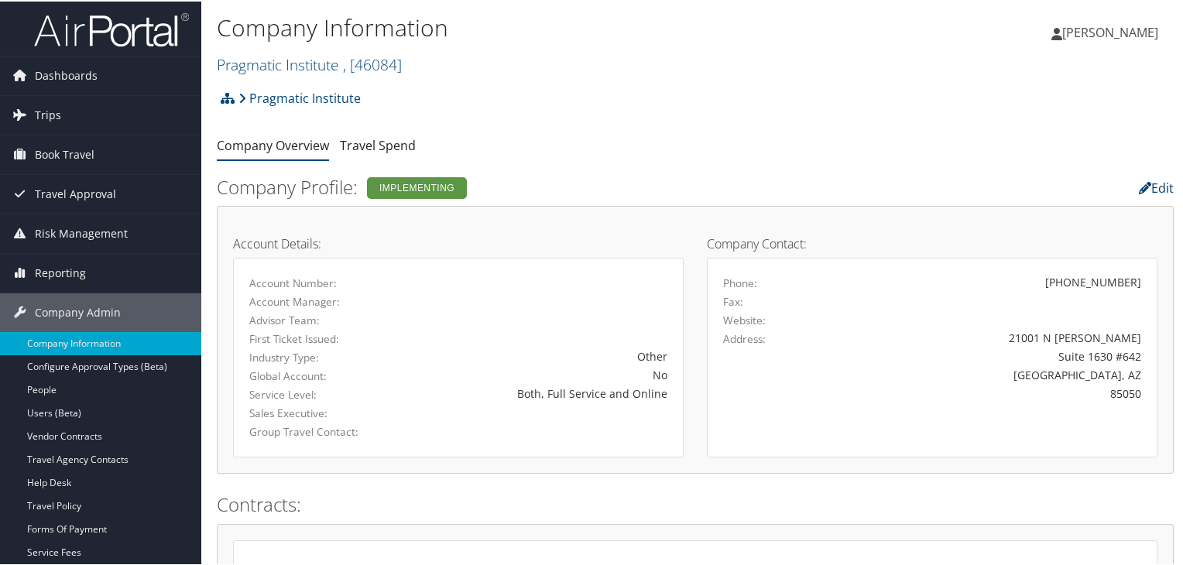
click at [1154, 187] on link "Edit" at bounding box center [1156, 186] width 35 height 17
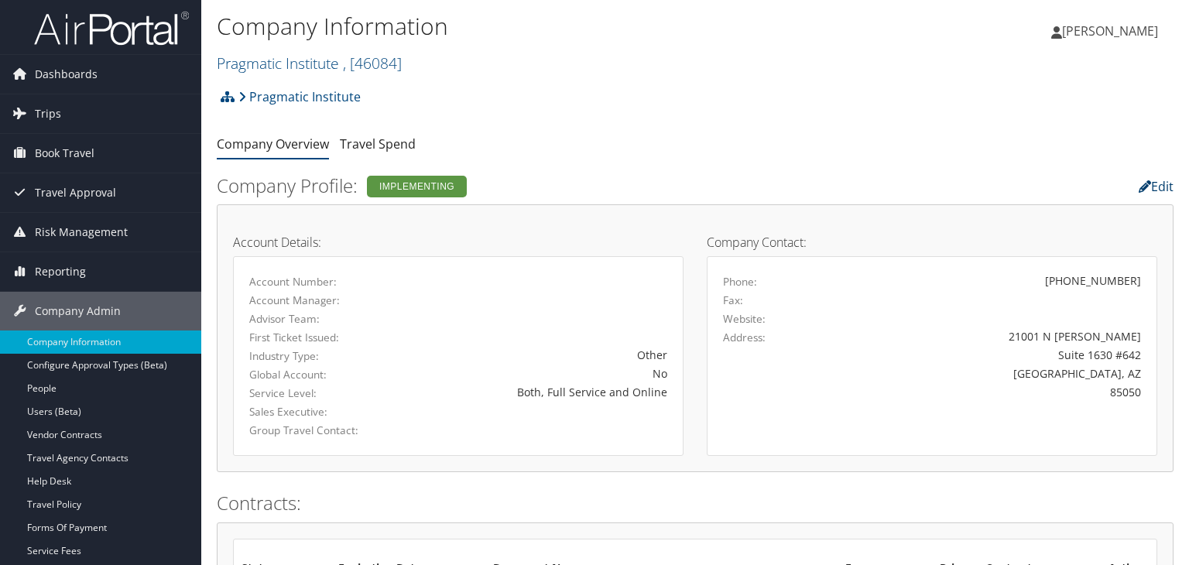
select select "24"
select select "7"
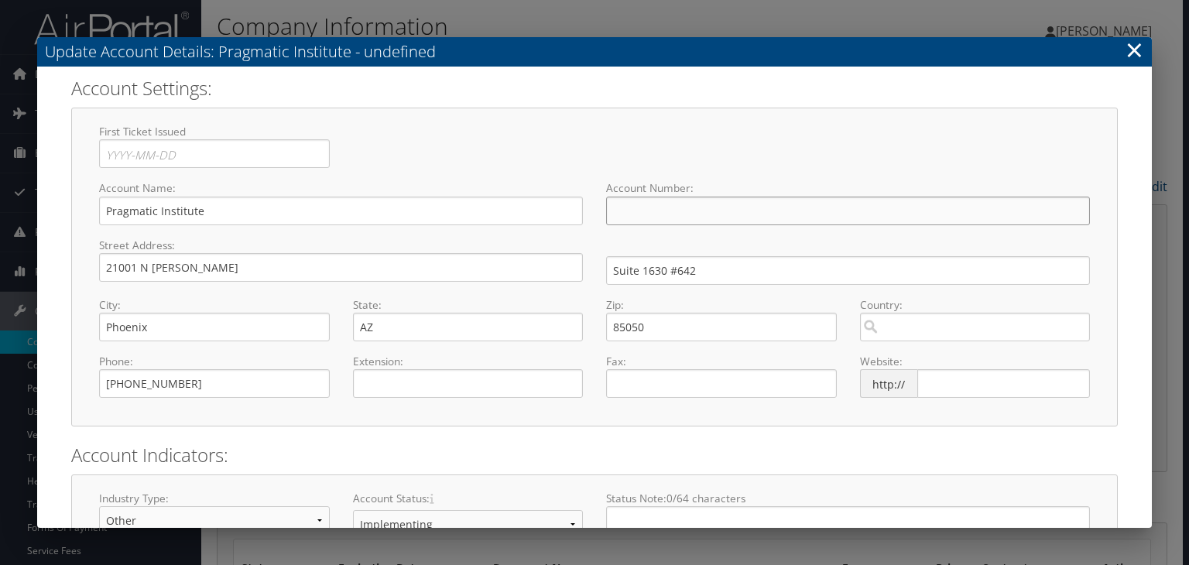
click at [622, 220] on input "text" at bounding box center [848, 211] width 484 height 29
paste input "302103"
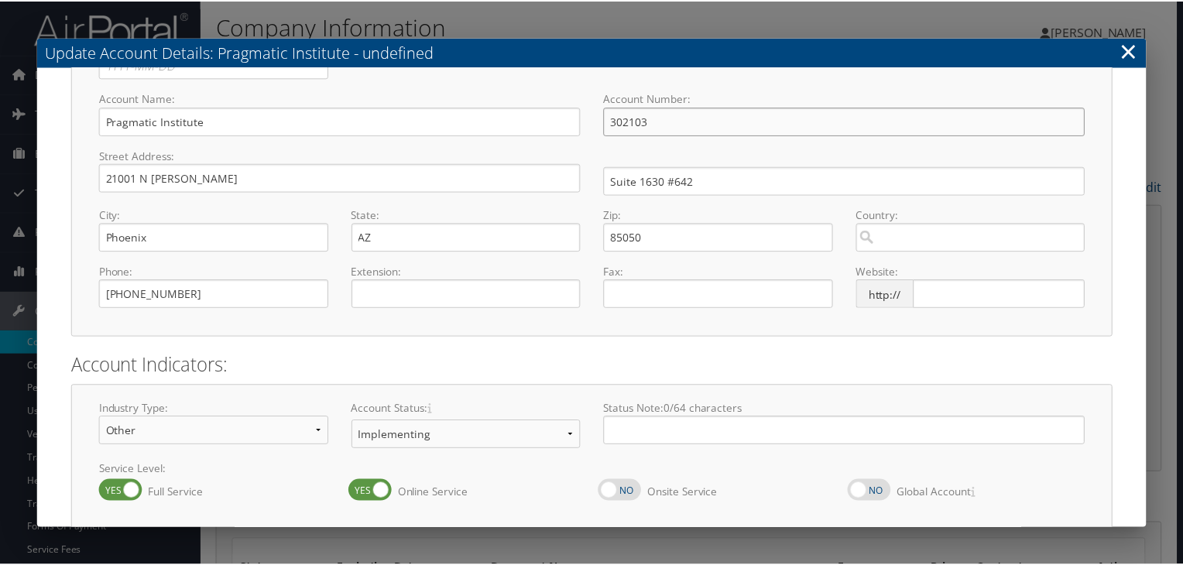
scroll to position [161, 0]
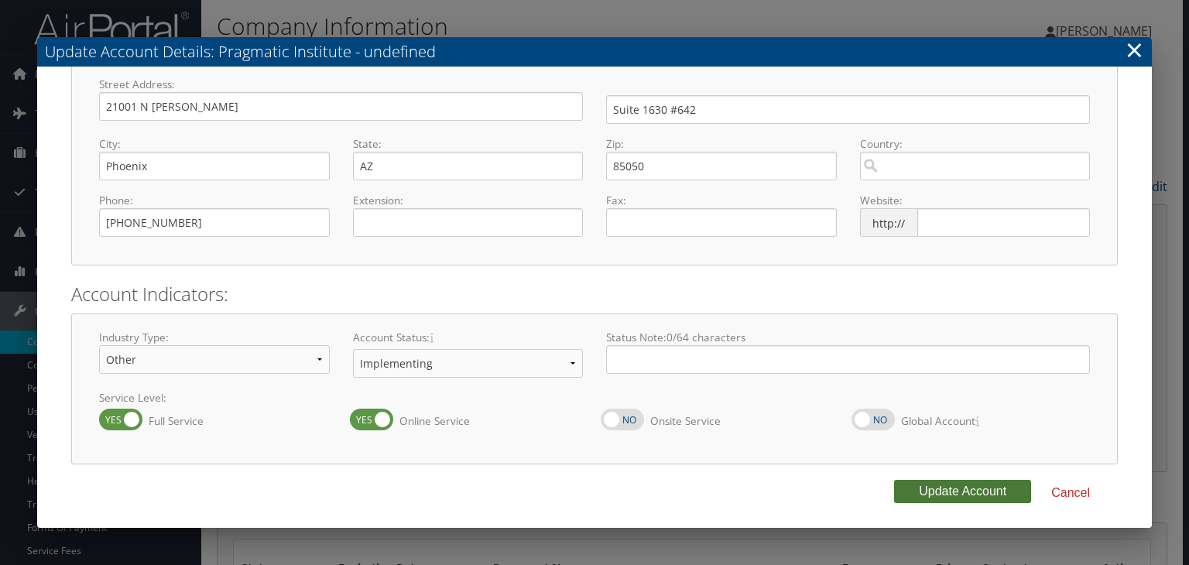
type input "302103"
click at [908, 484] on button "Update Account" at bounding box center [962, 491] width 137 height 23
